Goal: Information Seeking & Learning: Learn about a topic

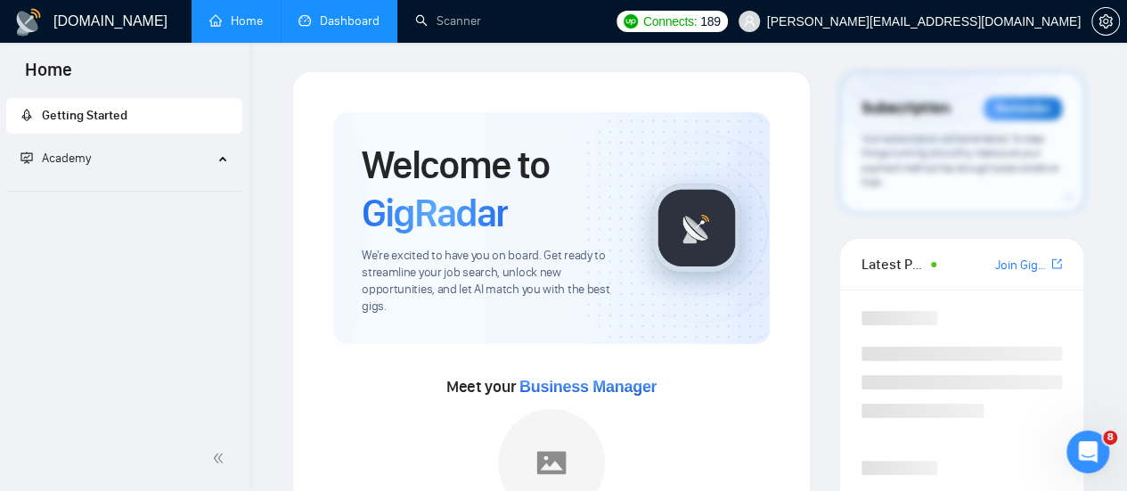
drag, startPoint x: 0, startPoint y: 0, endPoint x: 340, endPoint y: 22, distance: 341.1
click at [340, 22] on link "Dashboard" at bounding box center [338, 20] width 81 height 15
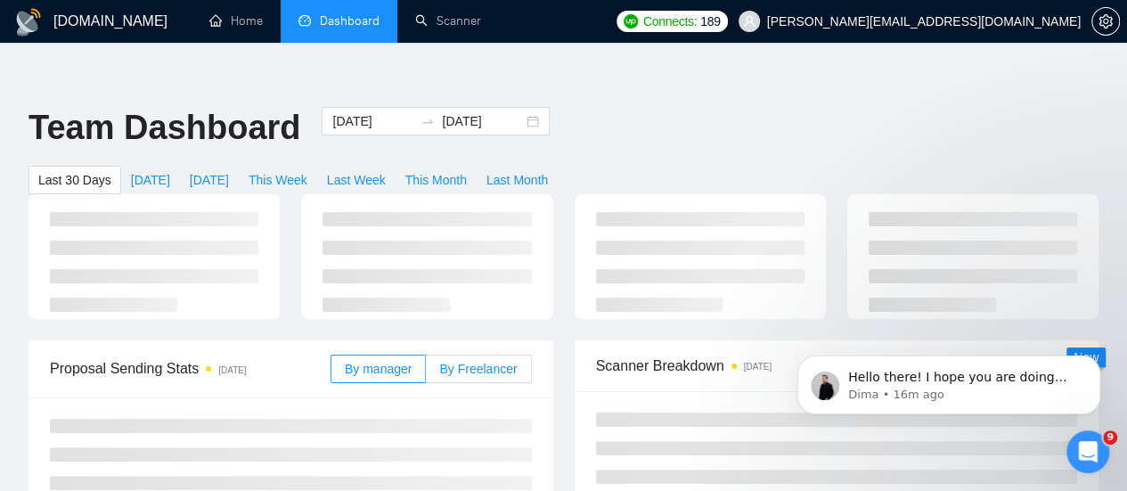
click at [458, 362] on span "By Freelancer" at bounding box center [478, 369] width 78 height 14
click at [426, 373] on input "By Freelancer" at bounding box center [426, 373] width 0 height 0
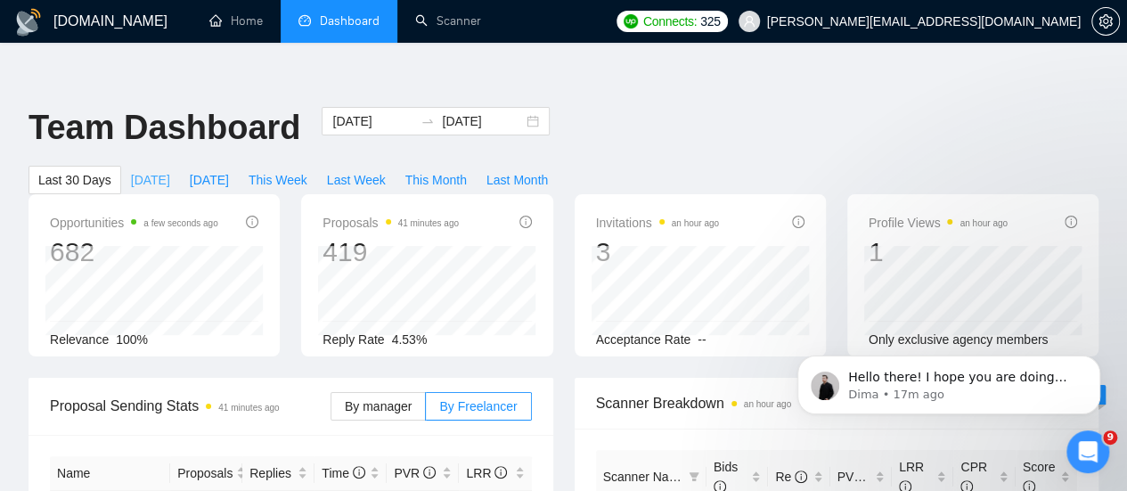
click at [170, 170] on span "[DATE]" at bounding box center [150, 180] width 39 height 20
click at [229, 170] on span "[DATE]" at bounding box center [209, 180] width 39 height 20
type input "[DATE]"
click at [467, 170] on span "This Month" at bounding box center [435, 180] width 61 height 20
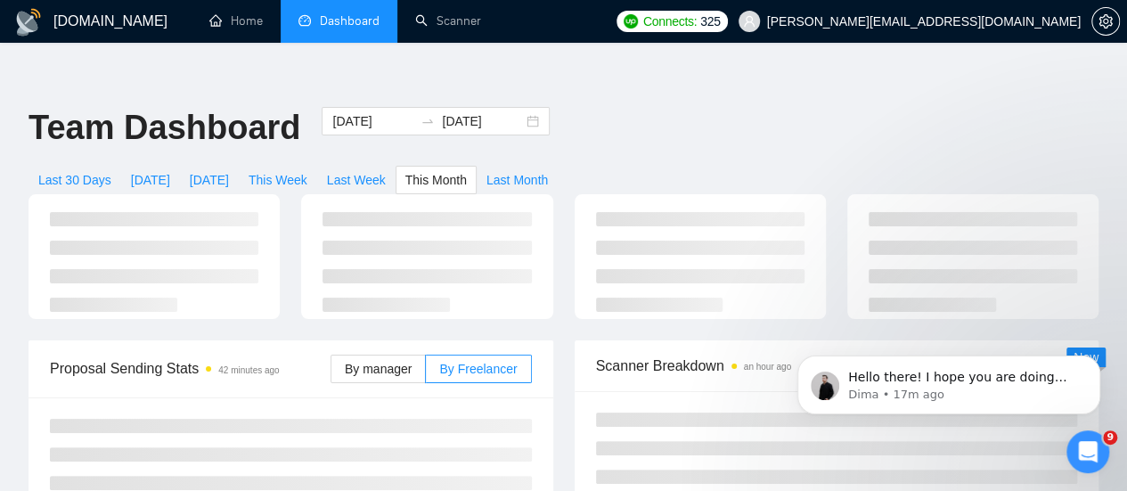
type input "[DATE]"
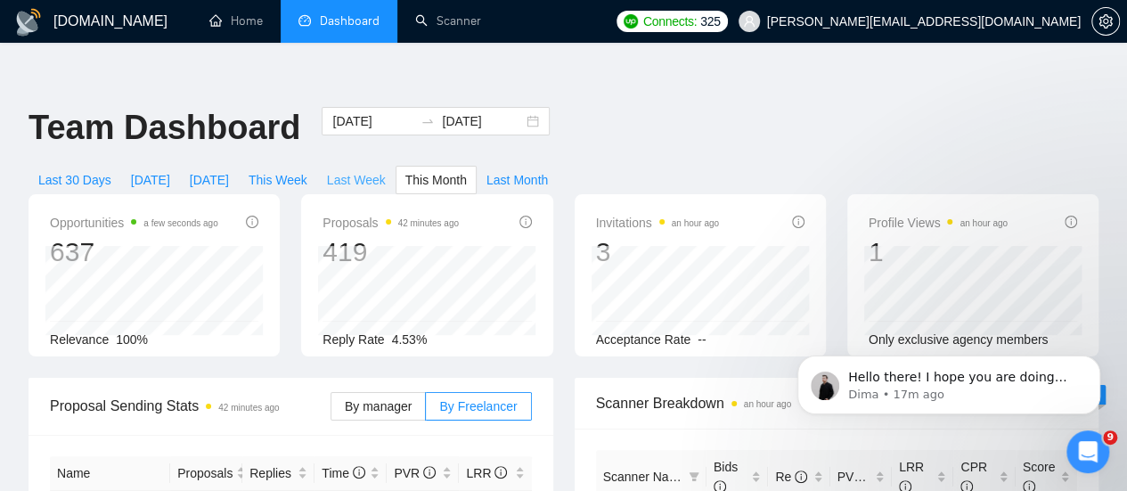
click at [386, 170] on span "Last Week" at bounding box center [356, 180] width 59 height 20
type input "[DATE]"
click at [307, 170] on span "This Week" at bounding box center [278, 180] width 59 height 20
type input "[DATE]"
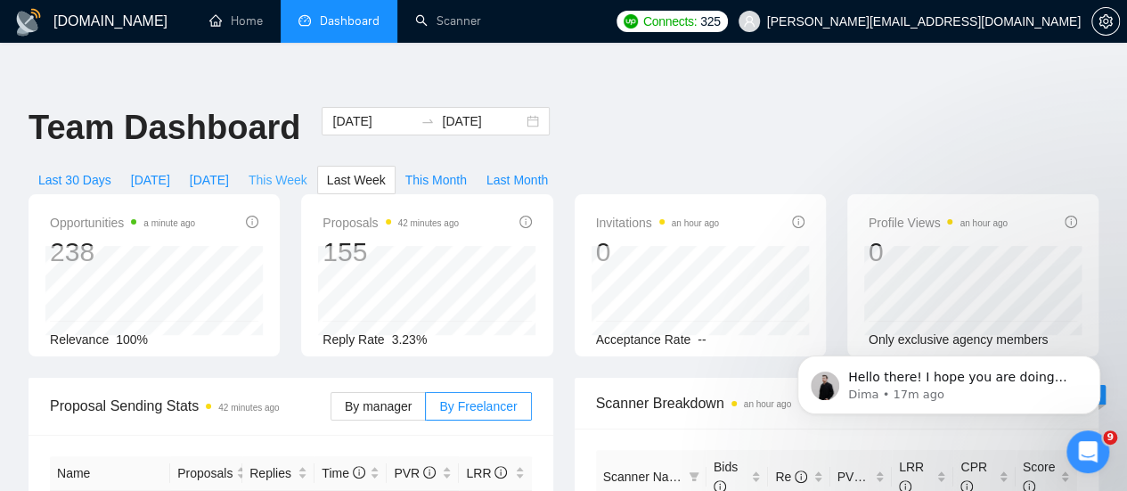
type input "[DATE]"
click at [386, 170] on span "Last Week" at bounding box center [356, 180] width 59 height 20
type input "[DATE]"
click at [307, 170] on span "This Week" at bounding box center [278, 180] width 59 height 20
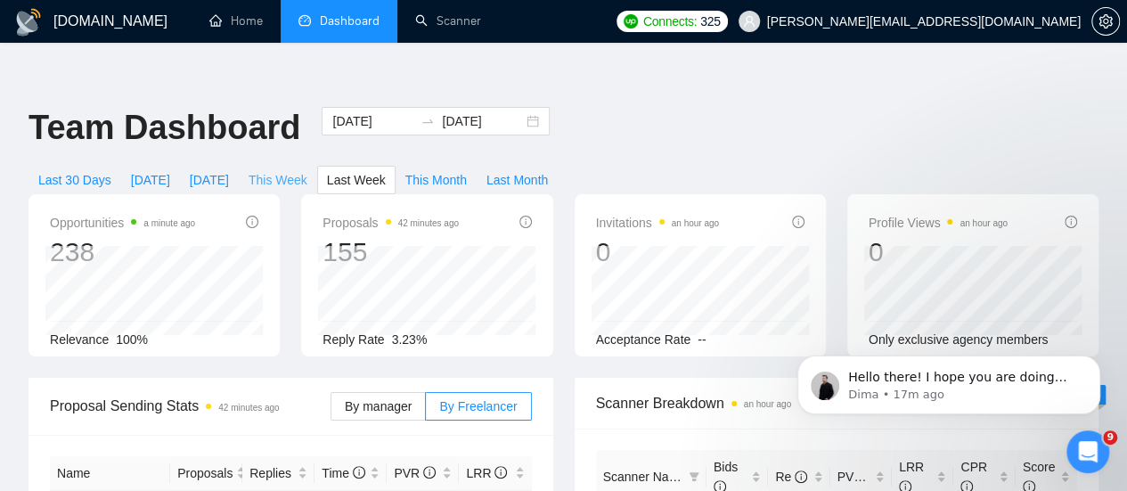
type input "[DATE]"
click at [386, 170] on span "Last Week" at bounding box center [356, 180] width 59 height 20
type input "[DATE]"
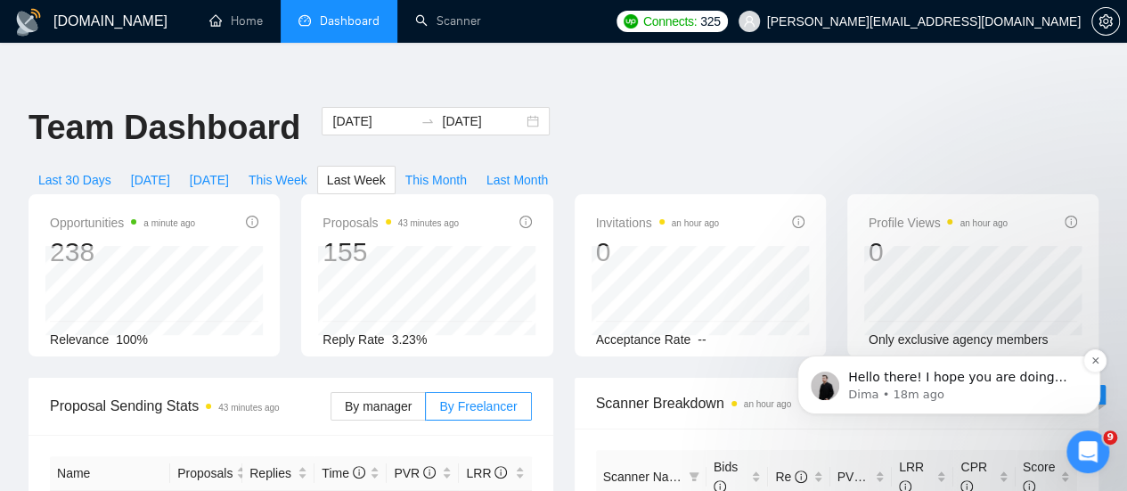
click at [937, 390] on p "Dima • 18m ago" at bounding box center [963, 395] width 230 height 16
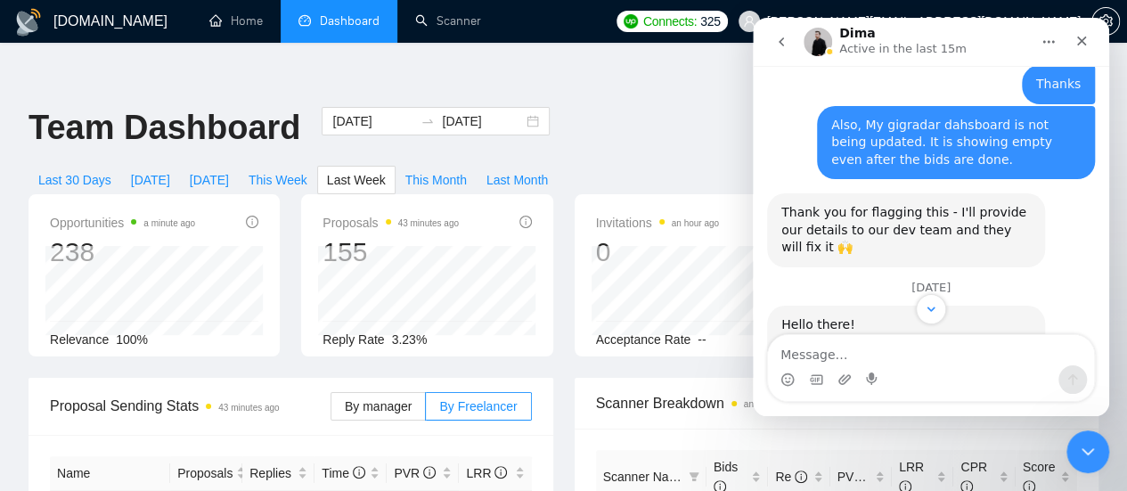
scroll to position [2267, 0]
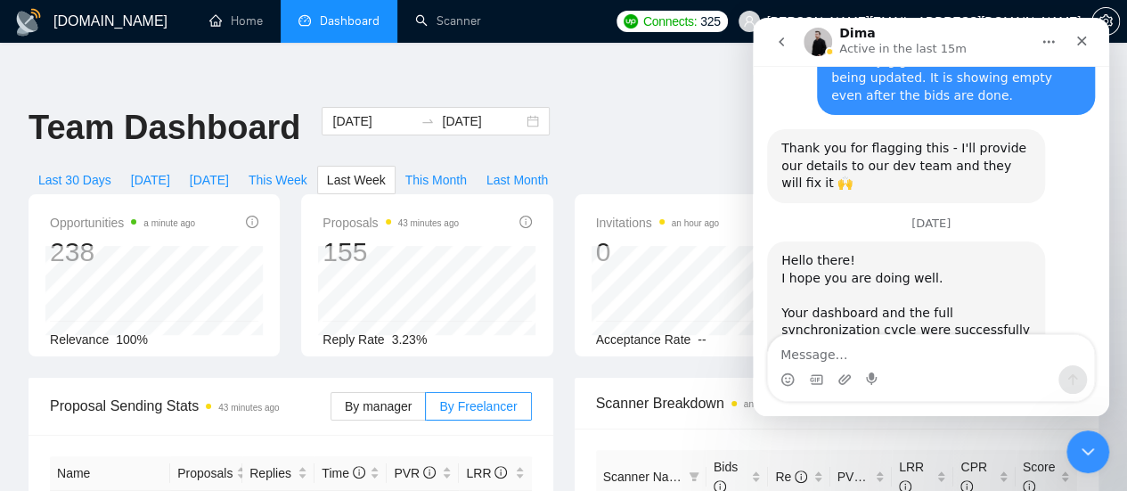
drag, startPoint x: 802, startPoint y: 261, endPoint x: 925, endPoint y: 272, distance: 123.4
click at [925, 272] on div "Hello there! I hope you are doing well. Your dashboard and the full synchroniza…" at bounding box center [905, 322] width 249 height 140
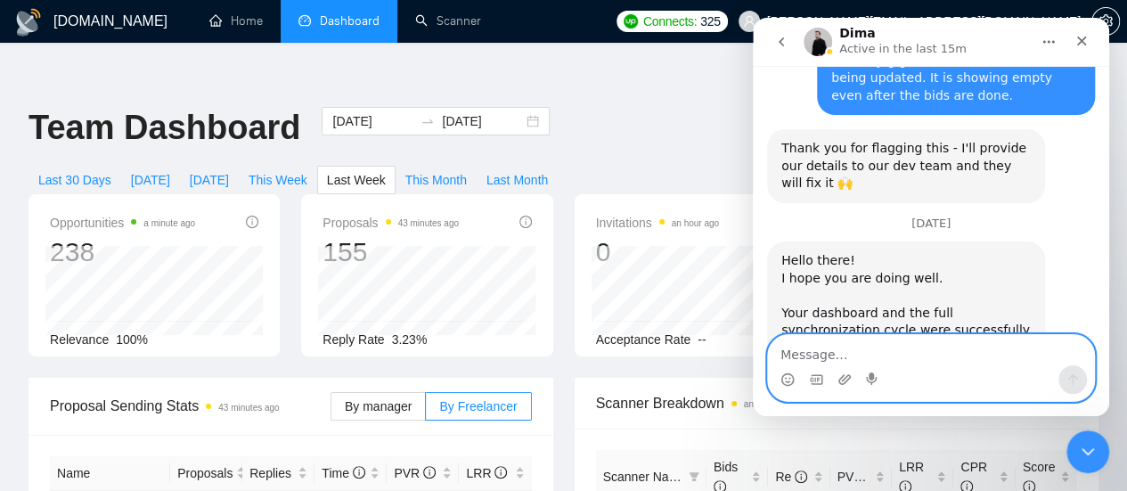
click at [847, 352] on textarea "Message…" at bounding box center [931, 350] width 326 height 30
click at [810, 362] on textarea "Message…" at bounding box center [931, 350] width 326 height 30
type textarea "S"
type textarea "Thanks. let me check and get back to you"
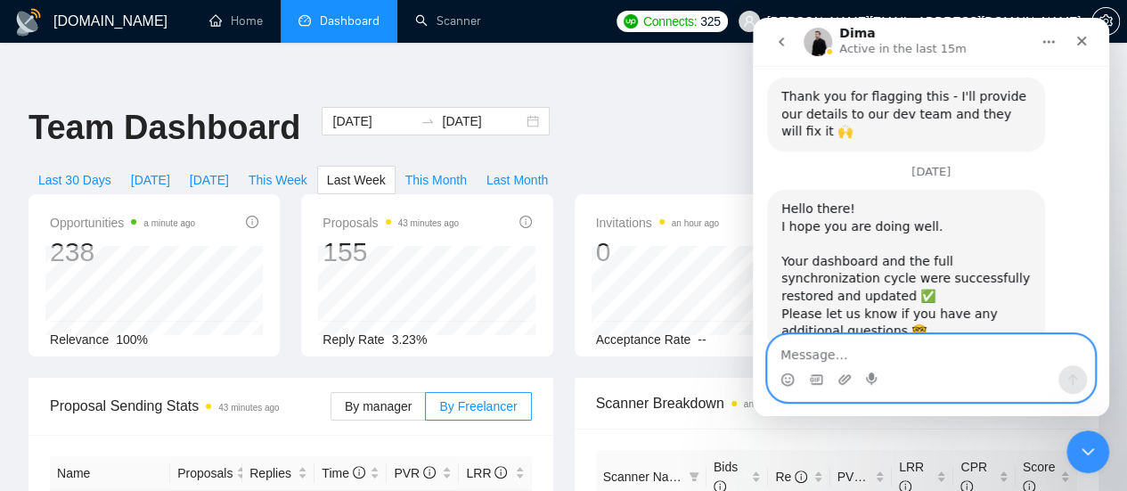
scroll to position [2320, 0]
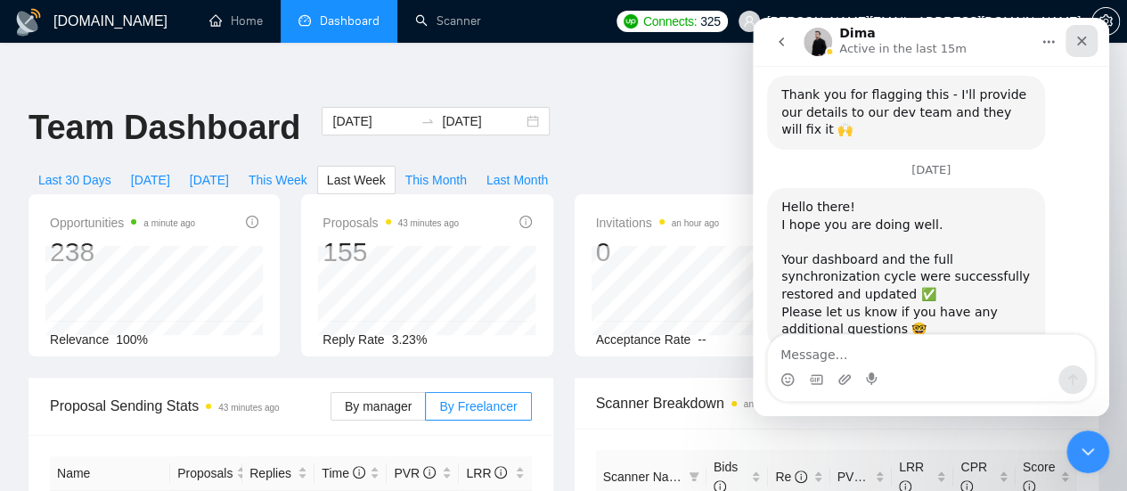
click at [1079, 47] on icon "Close" at bounding box center [1082, 41] width 14 height 14
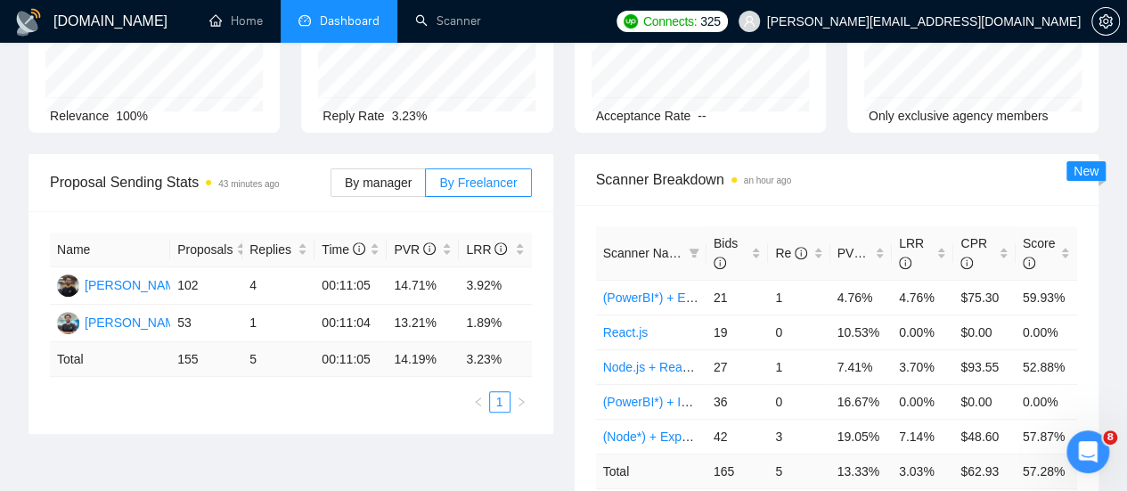
scroll to position [0, 0]
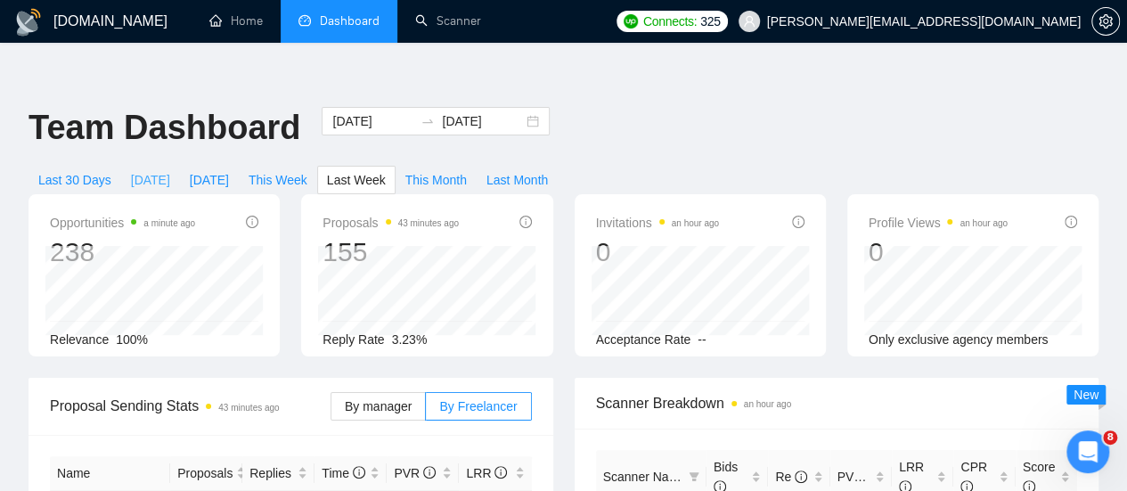
click at [170, 170] on span "[DATE]" at bounding box center [150, 180] width 39 height 20
type input "[DATE]"
click at [229, 170] on span "[DATE]" at bounding box center [209, 180] width 39 height 20
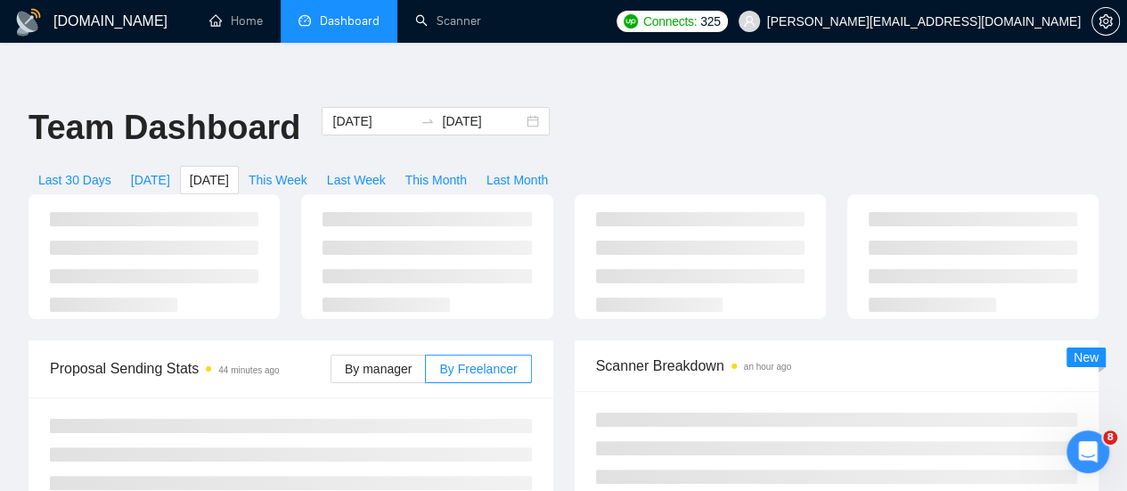
type input "[DATE]"
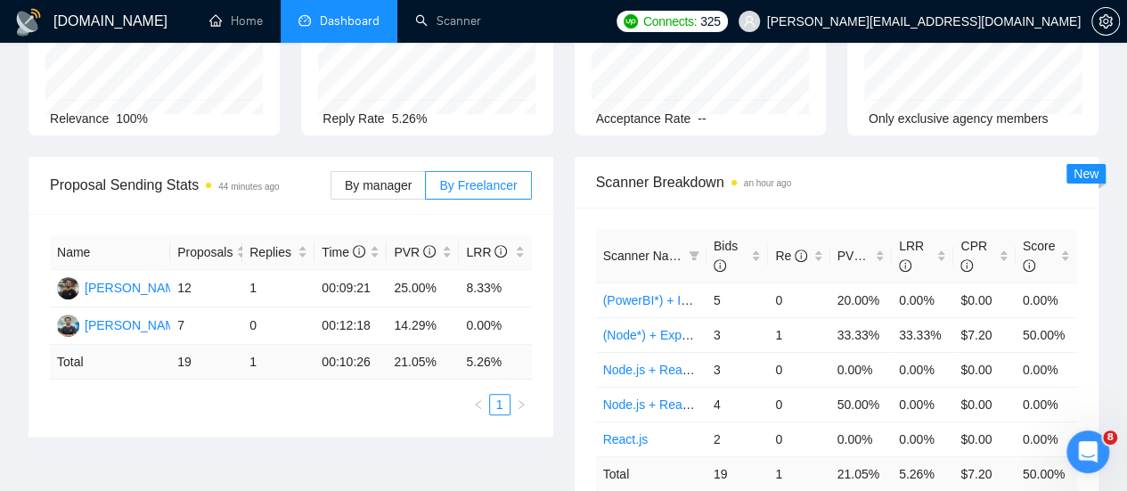
scroll to position [222, 0]
click at [394, 177] on span "By manager" at bounding box center [378, 184] width 67 height 14
click at [331, 189] on input "By manager" at bounding box center [331, 189] width 0 height 0
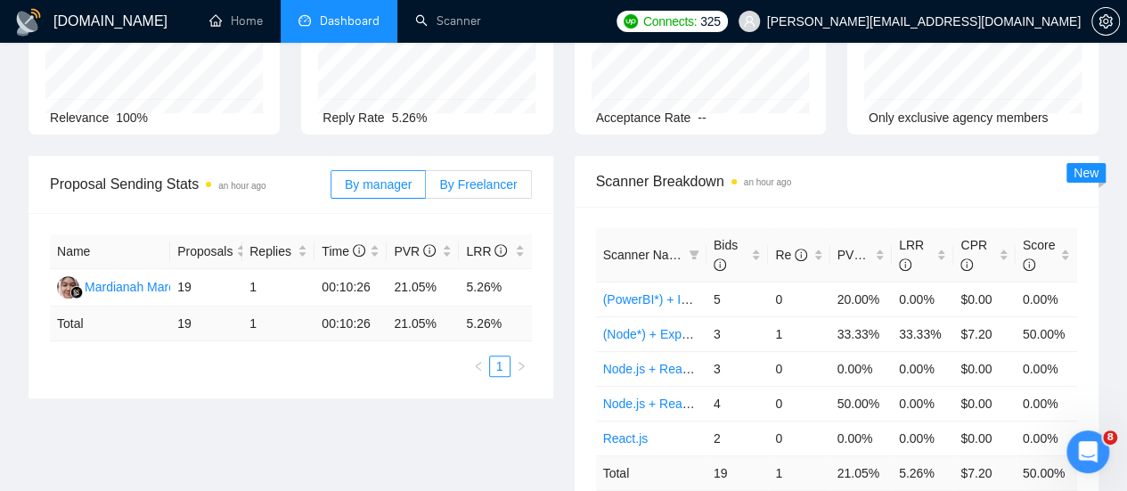
click at [478, 170] on label "By Freelancer" at bounding box center [478, 184] width 105 height 29
click at [426, 189] on input "By Freelancer" at bounding box center [426, 189] width 0 height 0
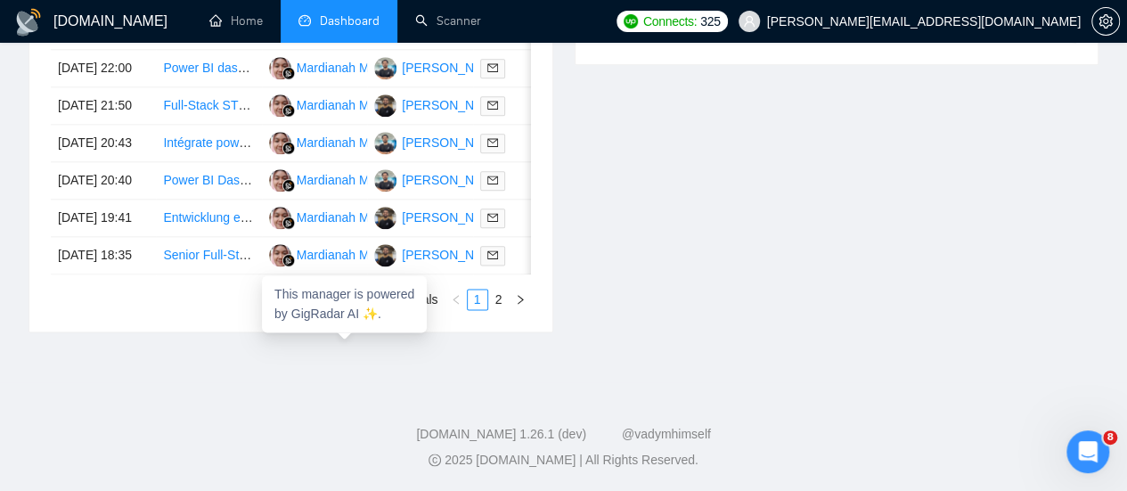
scroll to position [1107, 0]
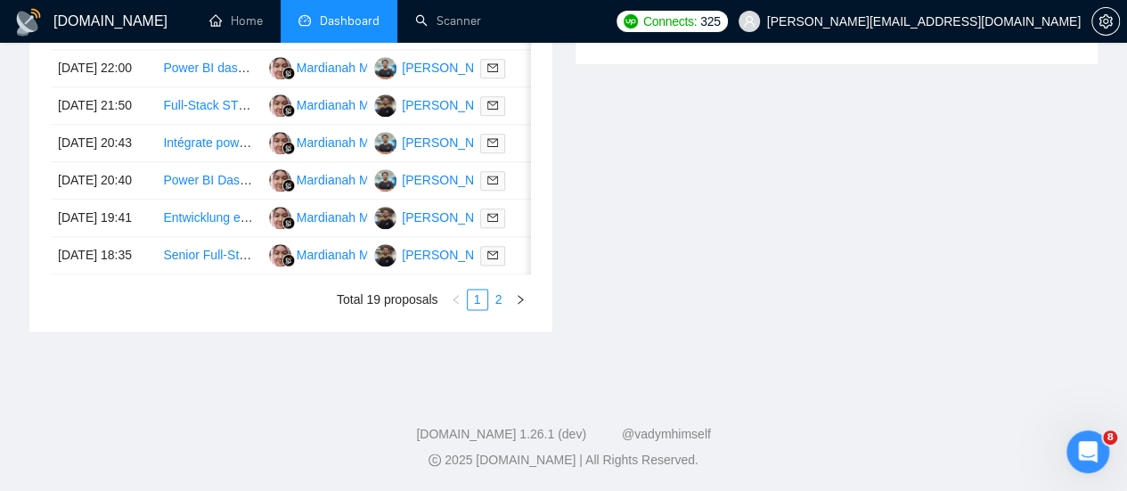
click at [495, 307] on link "2" at bounding box center [499, 300] width 20 height 20
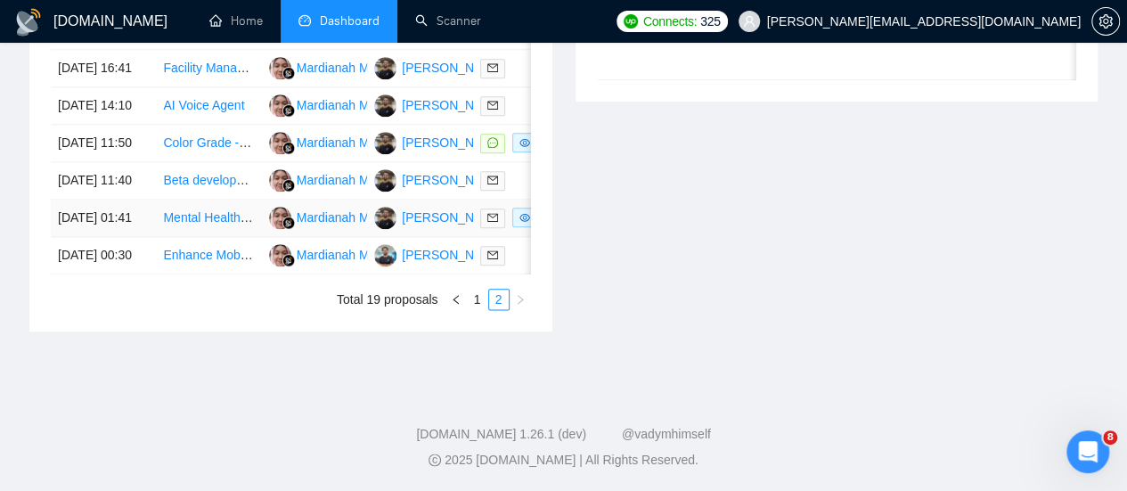
scroll to position [1042, 0]
click at [476, 309] on link "1" at bounding box center [478, 300] width 20 height 20
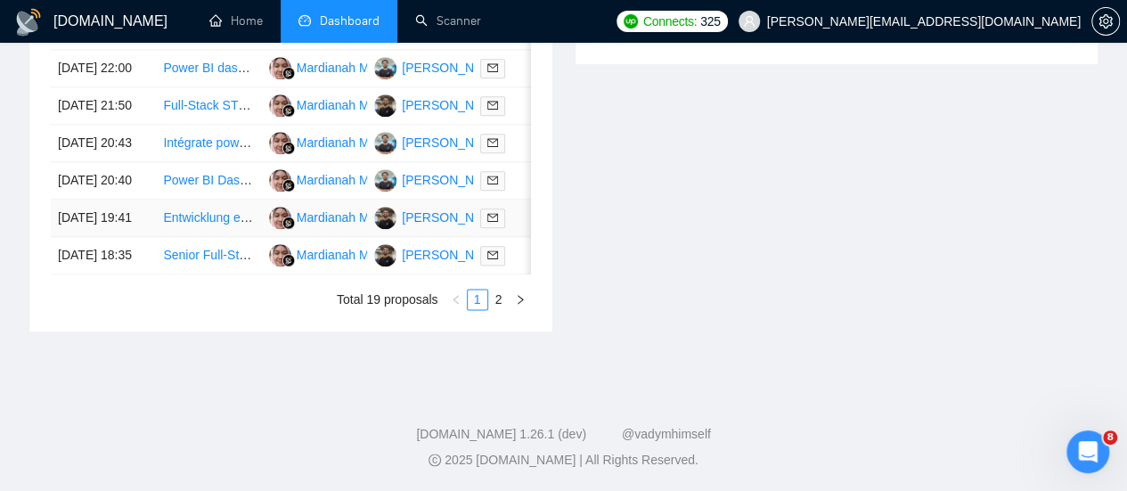
scroll to position [1116, 0]
click at [503, 297] on link "2" at bounding box center [499, 300] width 20 height 20
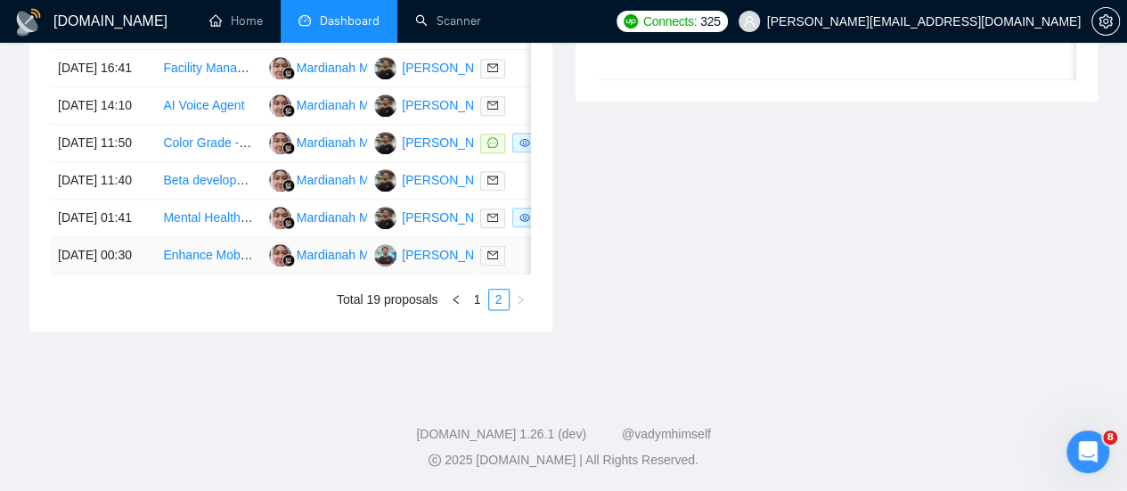
scroll to position [970, 0]
click at [474, 309] on link "1" at bounding box center [478, 300] width 20 height 20
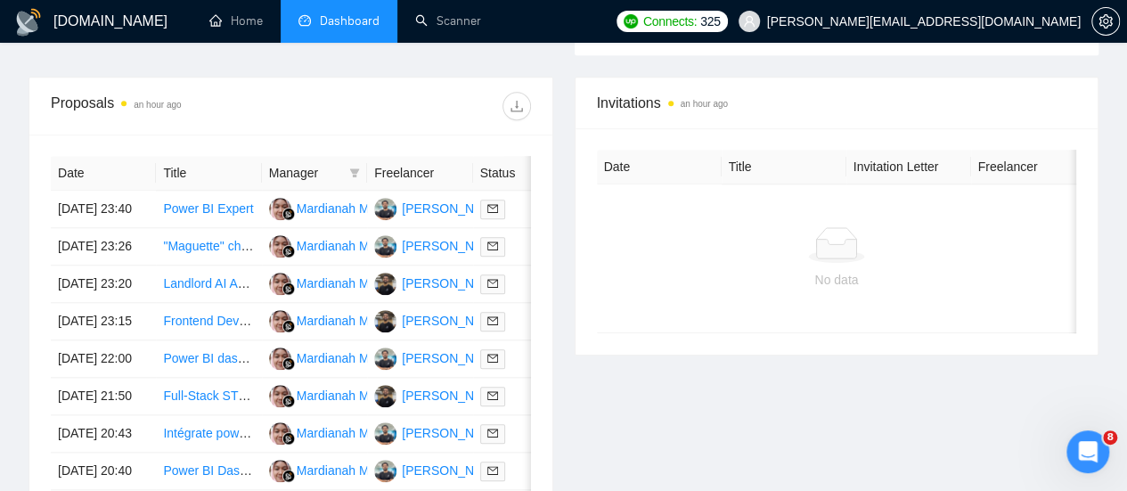
scroll to position [714, 0]
click at [205, 202] on link "Power BI Expert" at bounding box center [208, 209] width 90 height 14
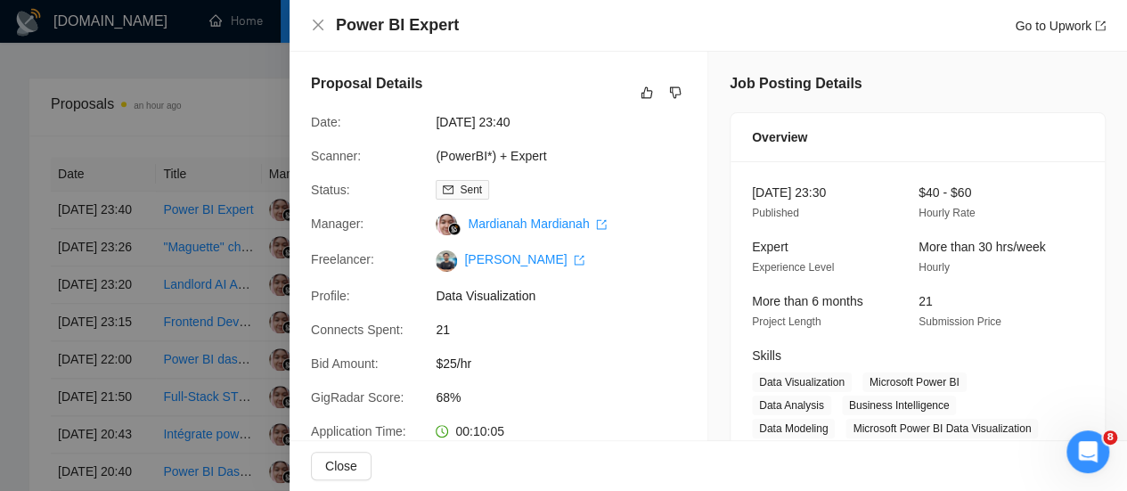
click at [218, 184] on div at bounding box center [563, 245] width 1127 height 491
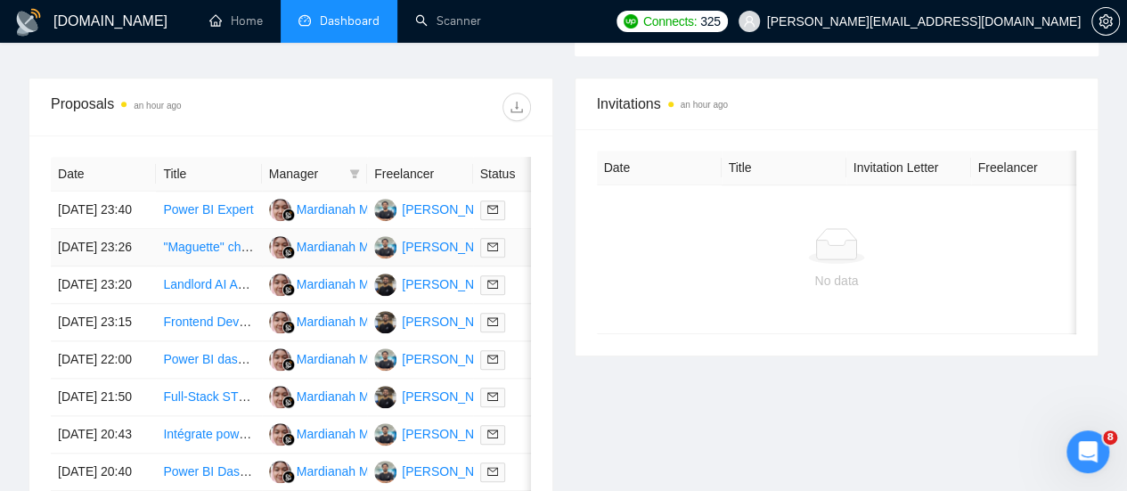
click at [219, 240] on link ""Maguette" chatbot and App" at bounding box center [240, 247] width 154 height 14
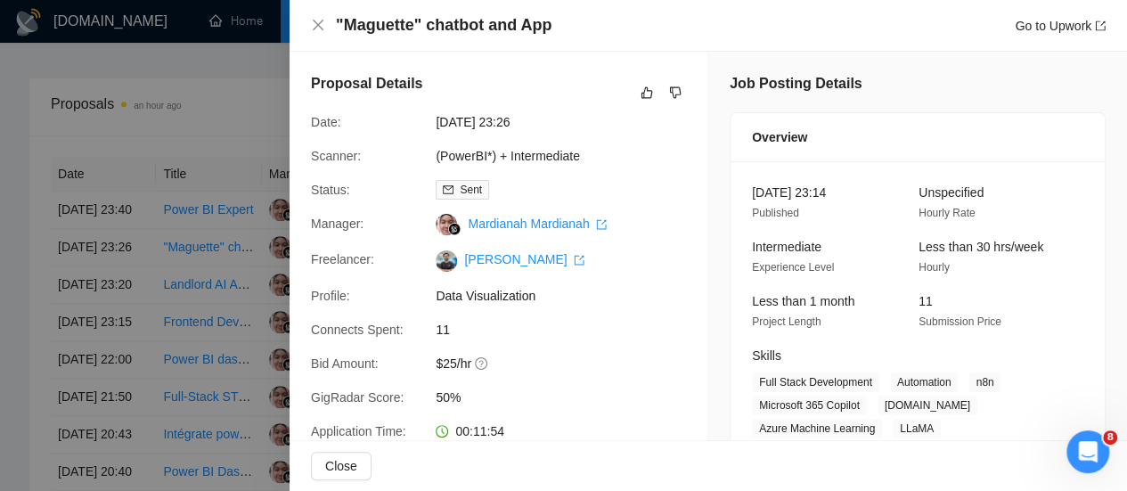
click at [221, 229] on div at bounding box center [563, 245] width 1127 height 491
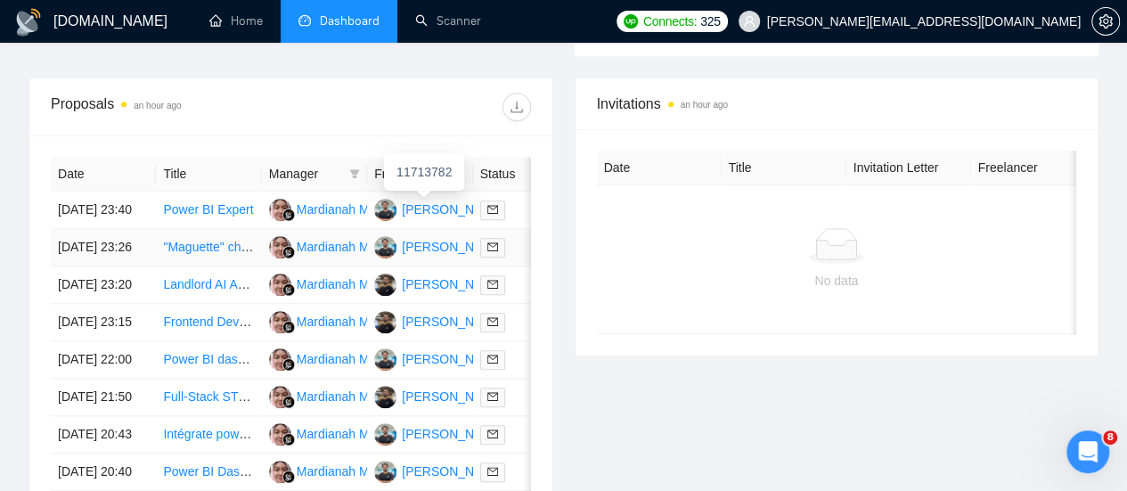
click at [428, 237] on div "[PERSON_NAME]" at bounding box center [453, 247] width 102 height 20
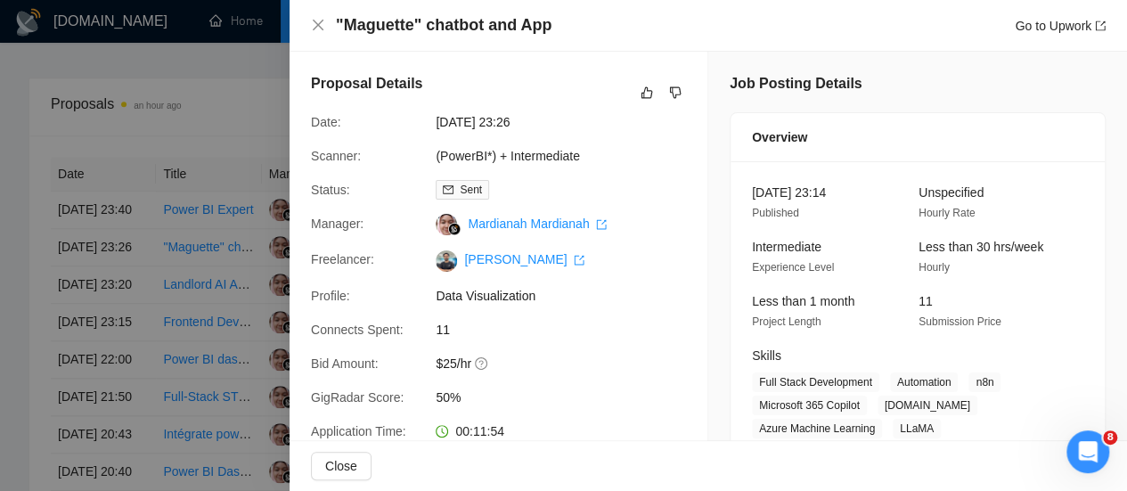
click at [248, 201] on div at bounding box center [563, 245] width 1127 height 491
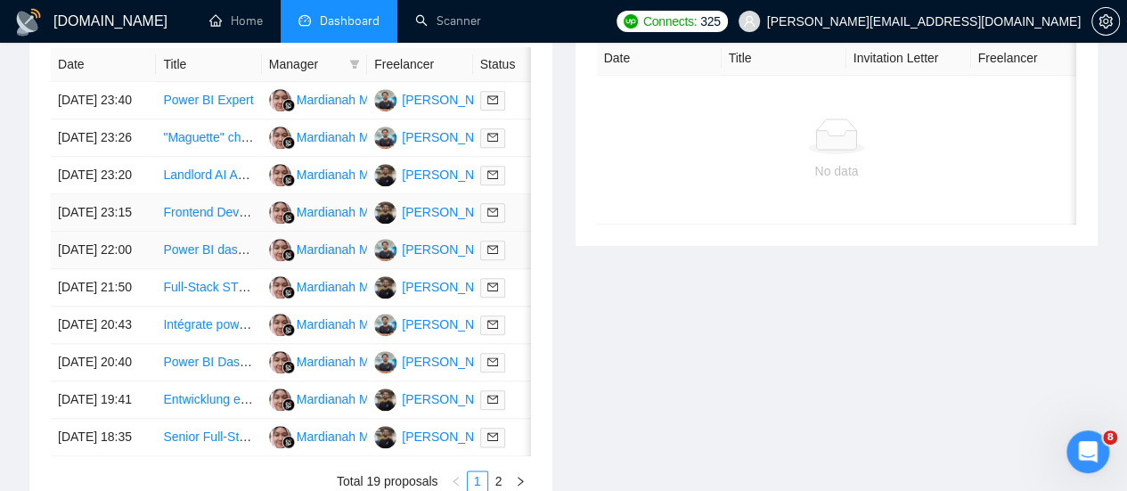
scroll to position [850, 0]
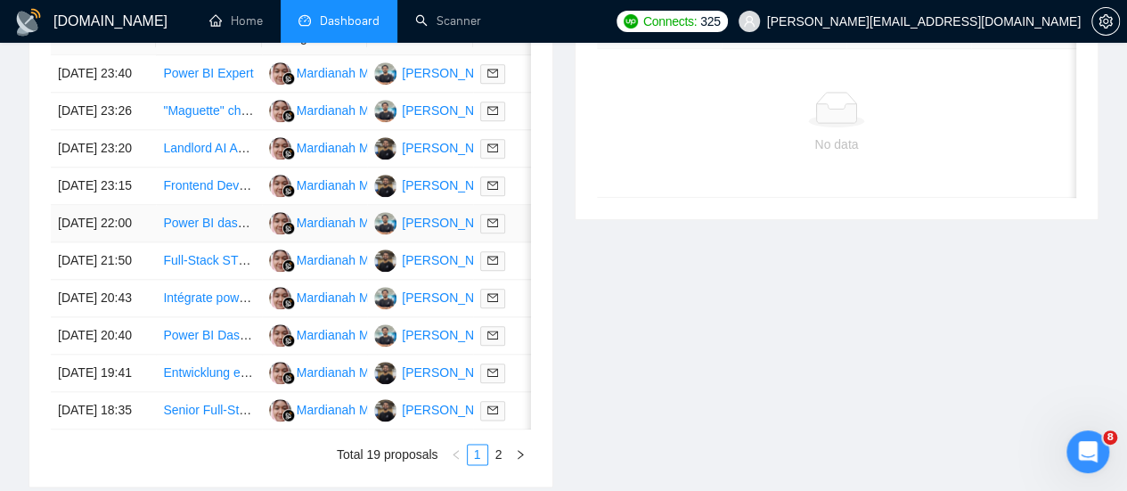
click at [215, 230] on link "Power BI dashboard" at bounding box center [219, 223] width 113 height 14
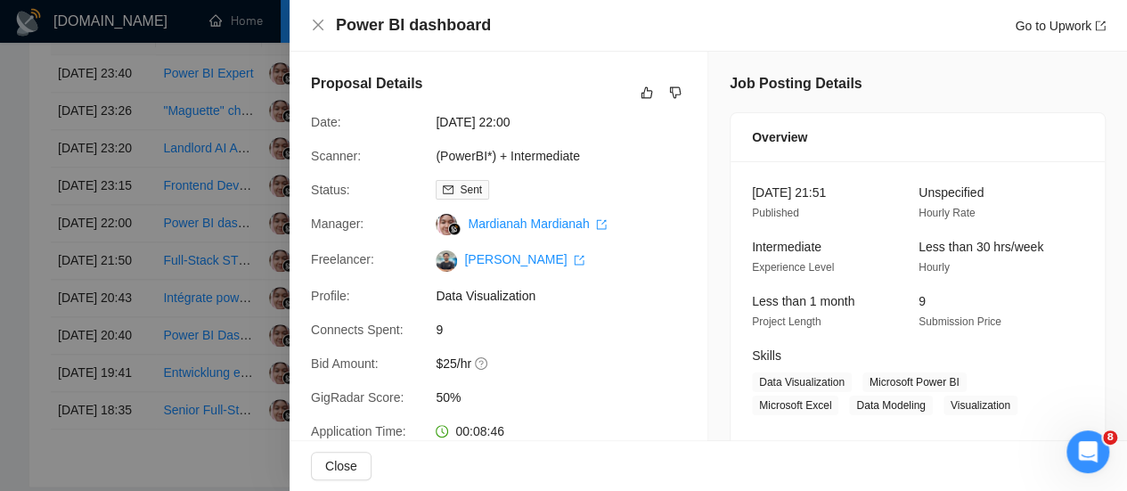
click at [201, 282] on div at bounding box center [563, 245] width 1127 height 491
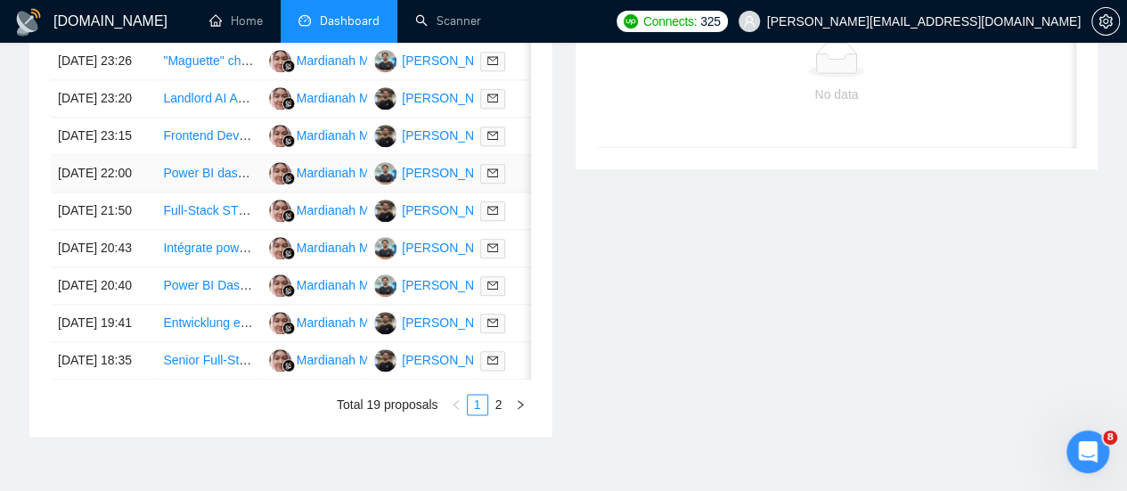
scroll to position [909, 0]
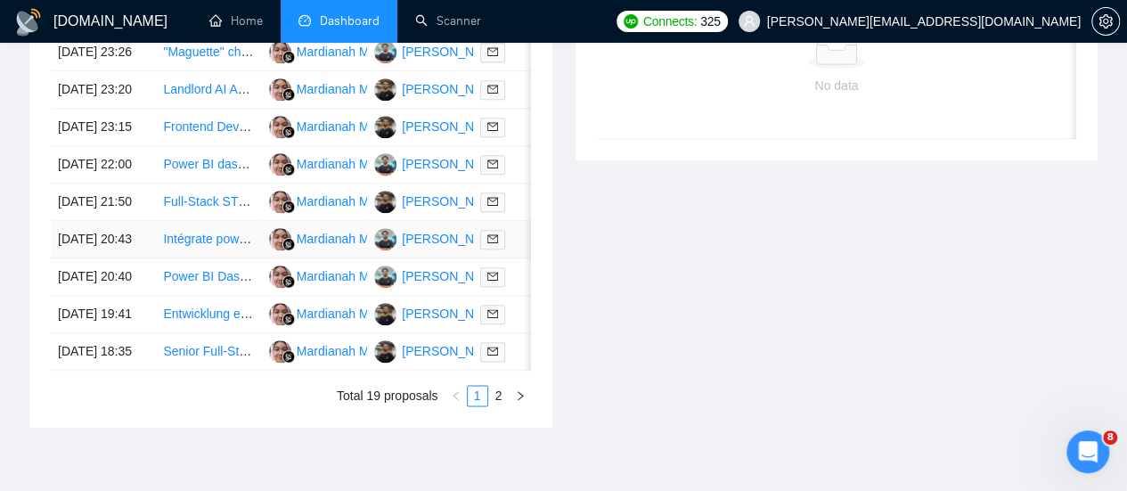
click at [215, 246] on link "Intégrate power bi and power automate" at bounding box center [271, 239] width 217 height 14
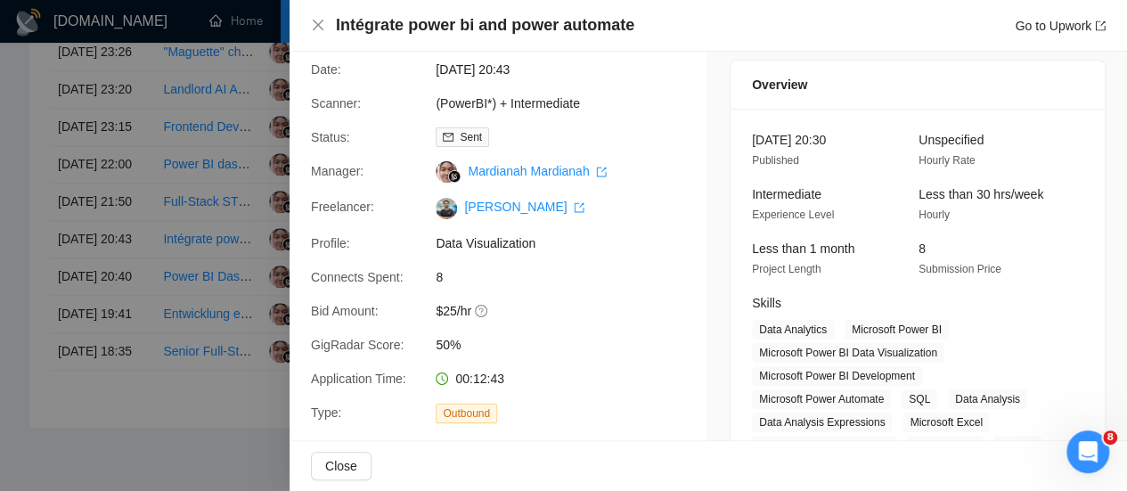
scroll to position [59, 0]
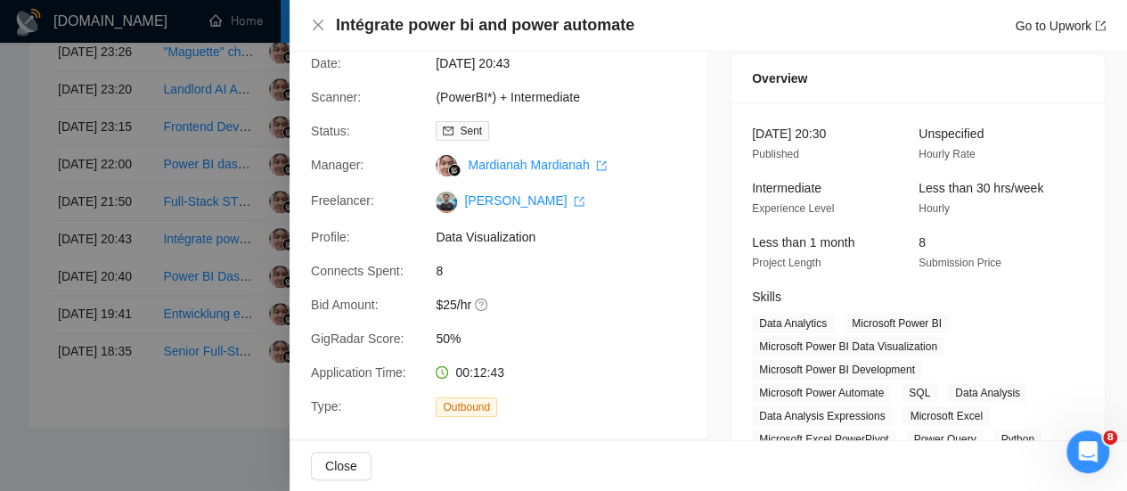
click at [189, 233] on div at bounding box center [563, 245] width 1127 height 491
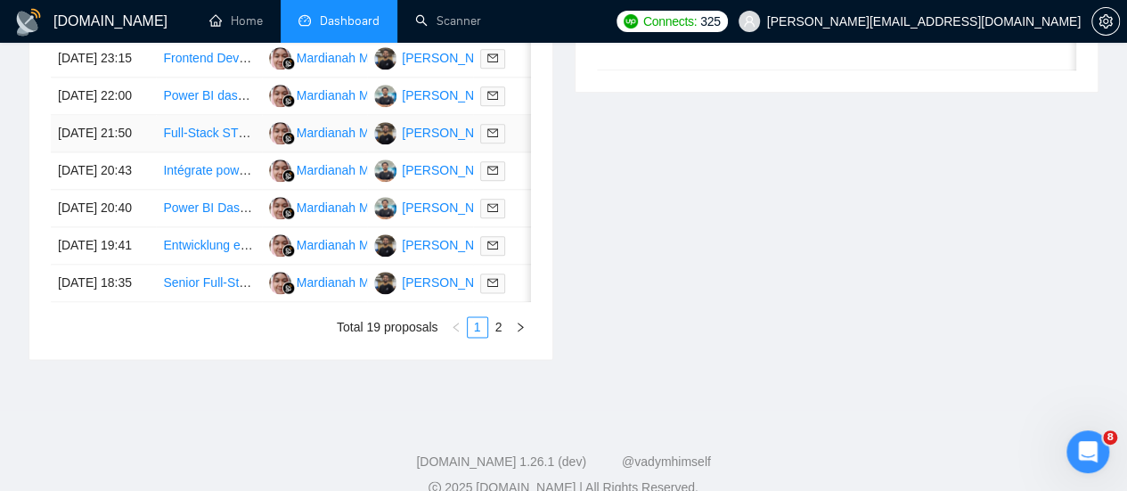
scroll to position [993, 0]
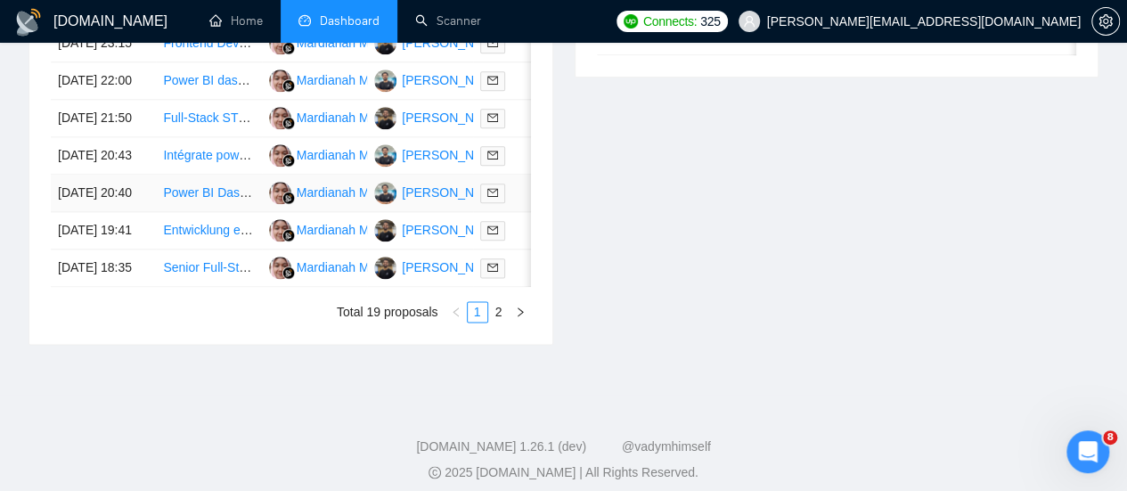
click at [204, 200] on link "Power BI Dashboard Development" at bounding box center [259, 192] width 192 height 14
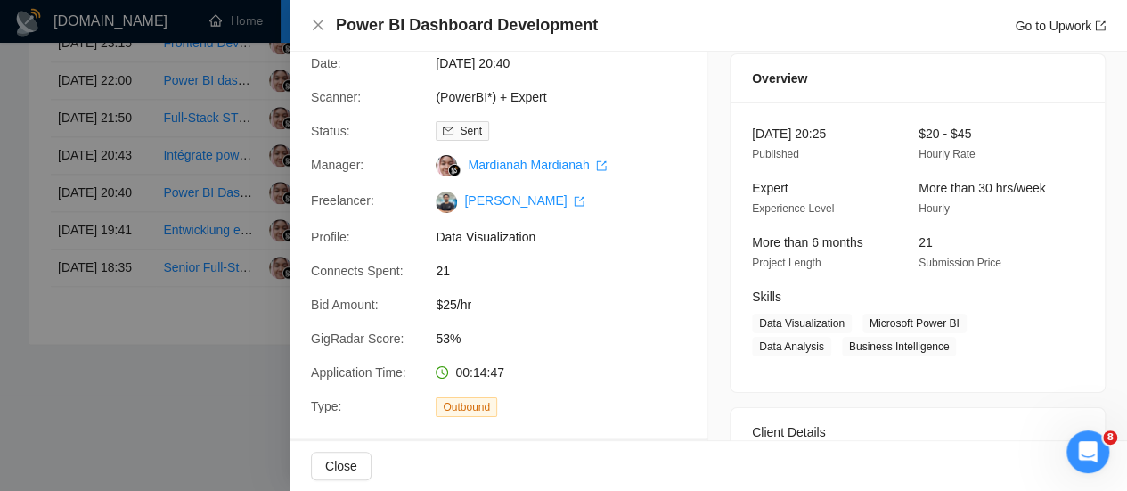
click at [196, 238] on div at bounding box center [563, 245] width 1127 height 491
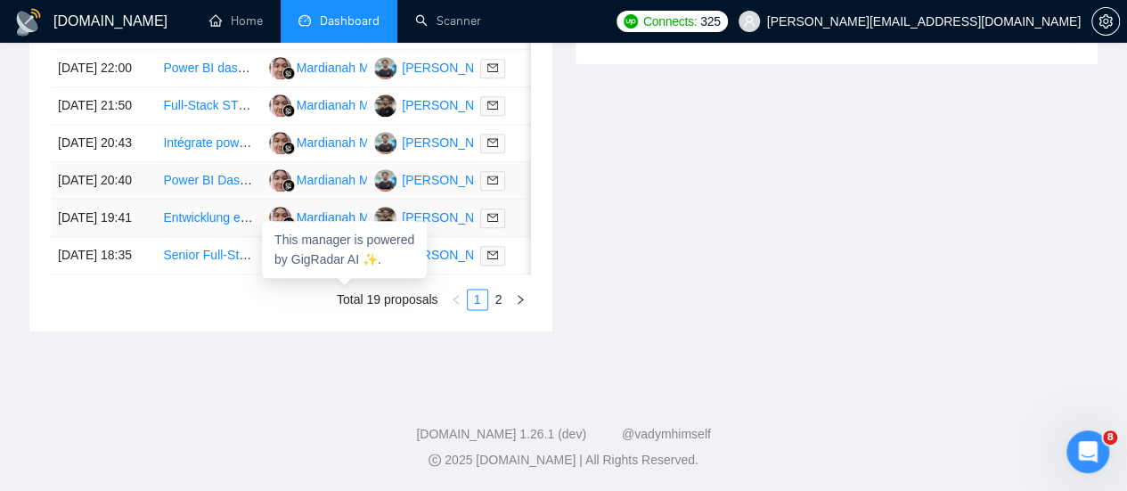
scroll to position [1116, 0]
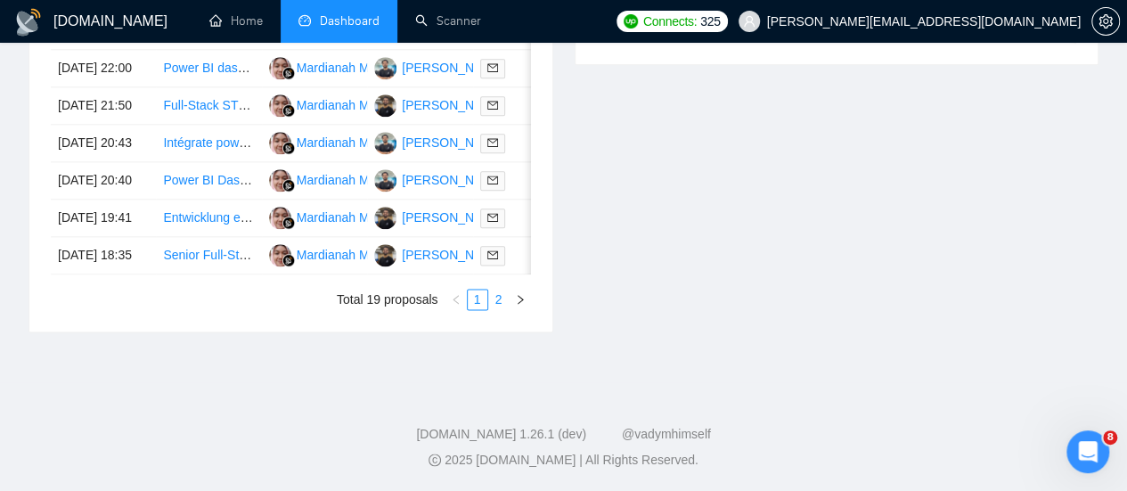
click at [495, 298] on link "2" at bounding box center [499, 300] width 20 height 20
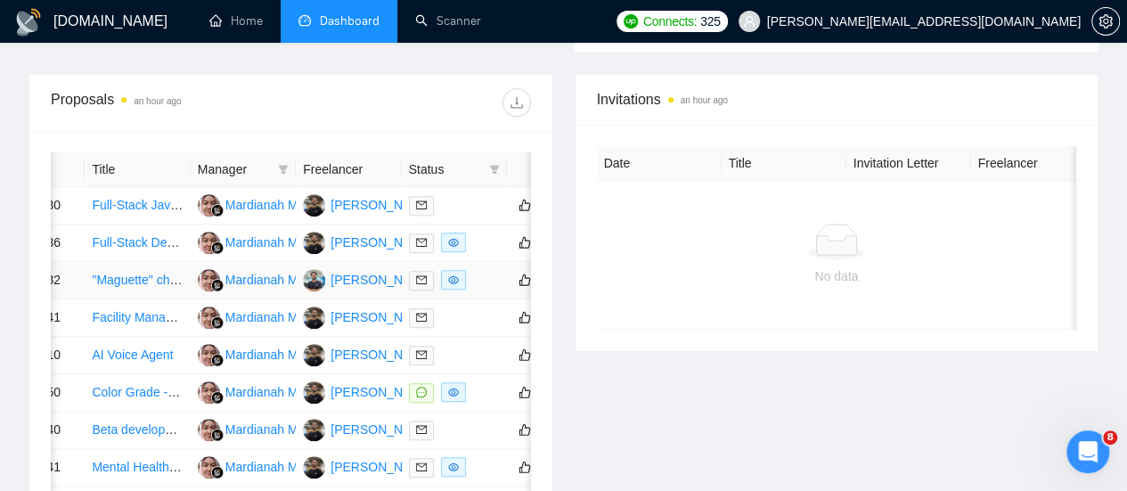
scroll to position [0, 72]
click at [139, 273] on link ""Maguette" chatbot and App" at bounding box center [168, 280] width 154 height 14
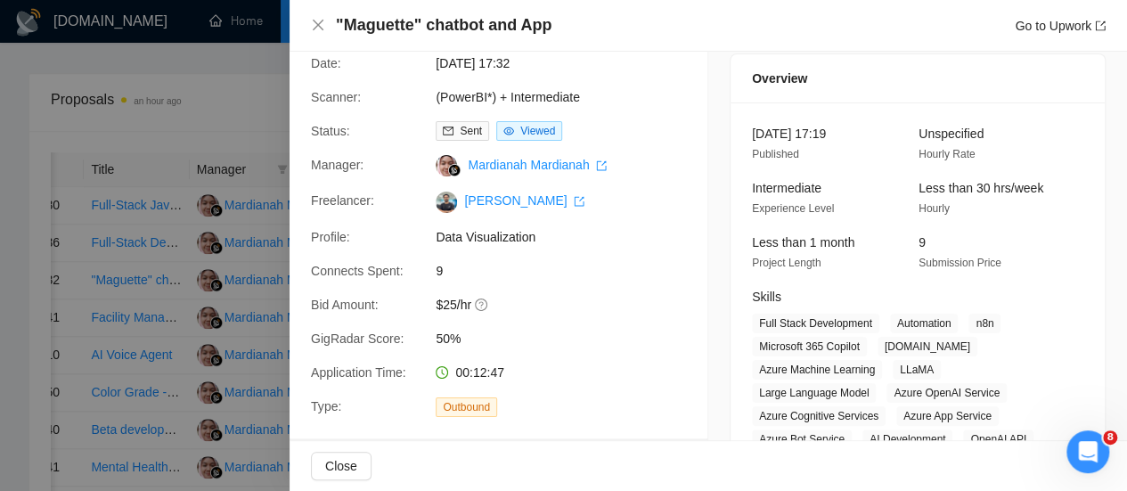
click at [242, 266] on div at bounding box center [563, 245] width 1127 height 491
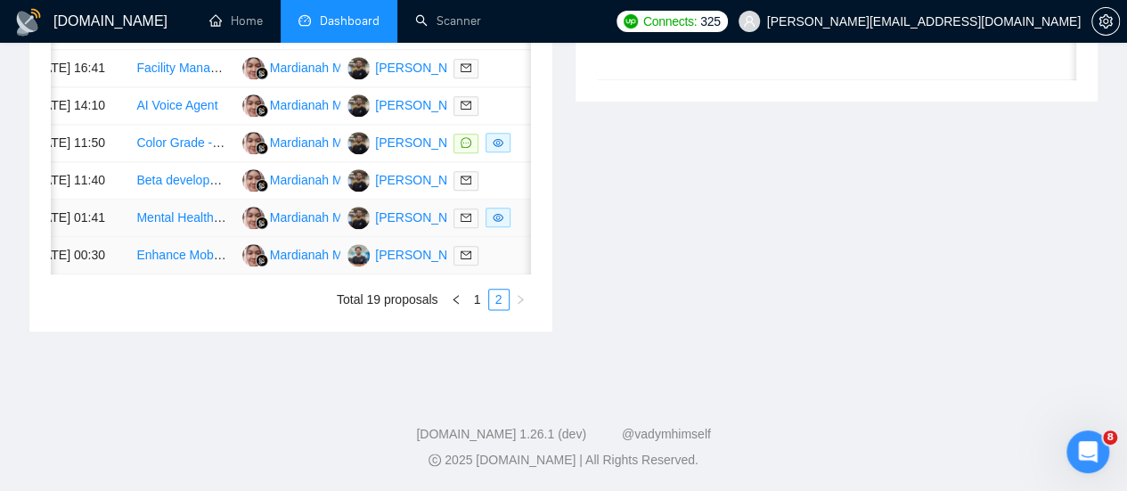
scroll to position [985, 0]
click at [178, 262] on link "Enhance Mobile View in PowerBI Reports" at bounding box center [251, 255] width 231 height 14
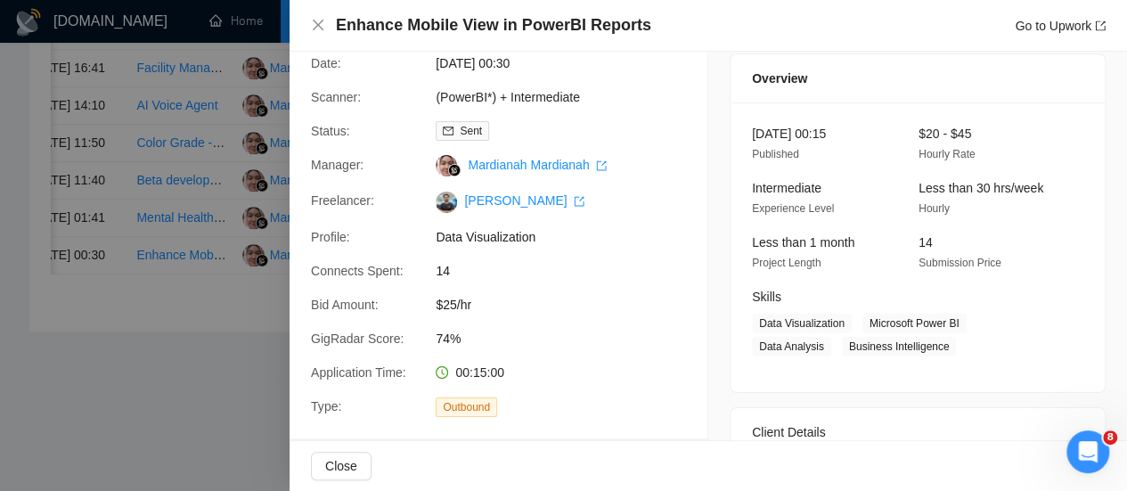
click at [212, 288] on div at bounding box center [563, 245] width 1127 height 491
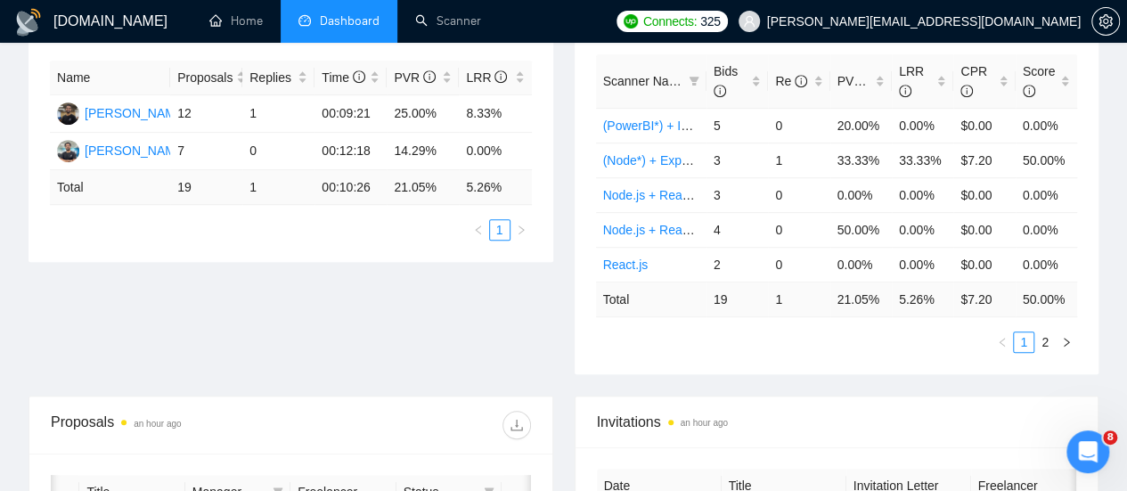
scroll to position [0, 0]
